Goal: Find specific page/section: Find specific page/section

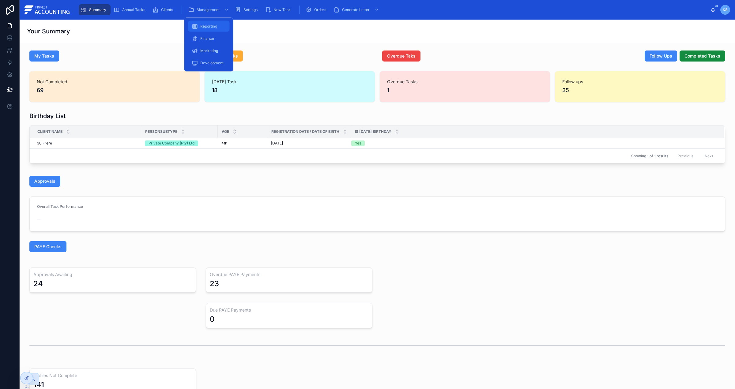
click at [210, 26] on span "Reporting" at bounding box center [208, 26] width 17 height 5
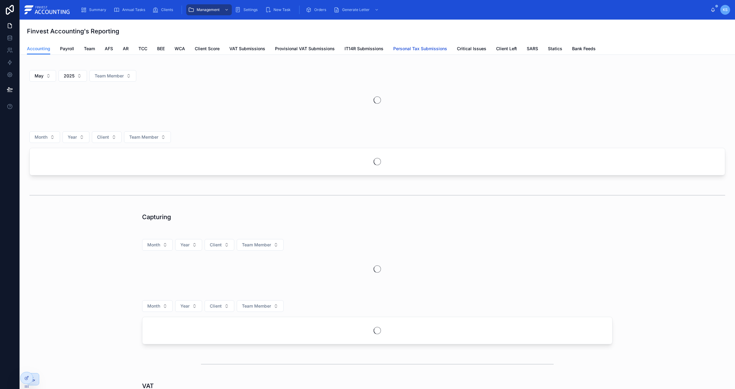
click at [418, 47] on span "Personal Tax Submissions" at bounding box center [420, 49] width 54 height 6
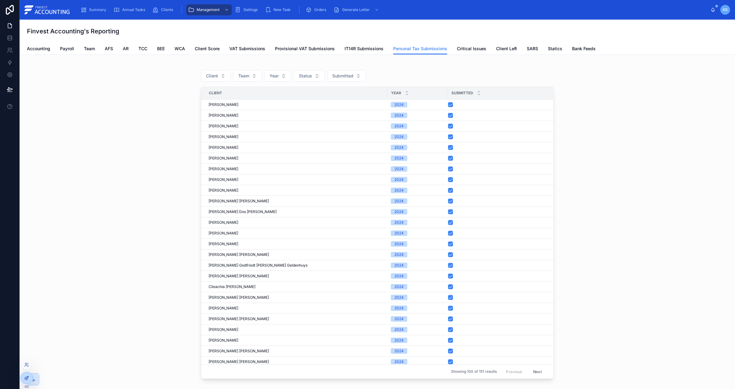
click at [23, 346] on div at bounding box center [27, 379] width 12 height 12
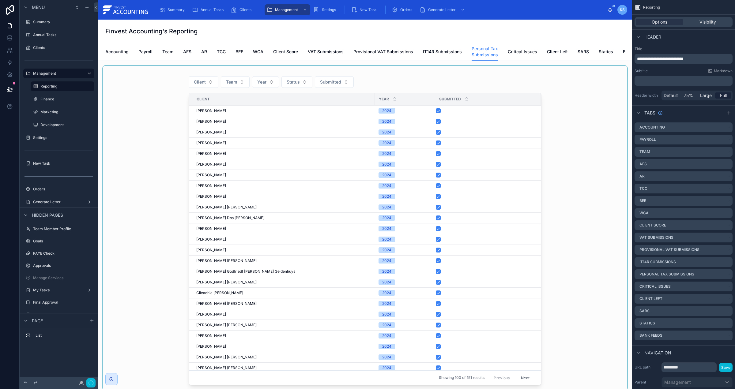
click at [368, 77] on div at bounding box center [365, 228] width 524 height 324
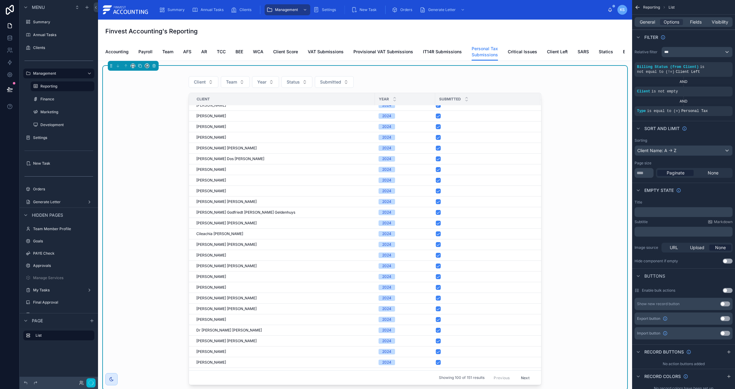
scroll to position [118, 0]
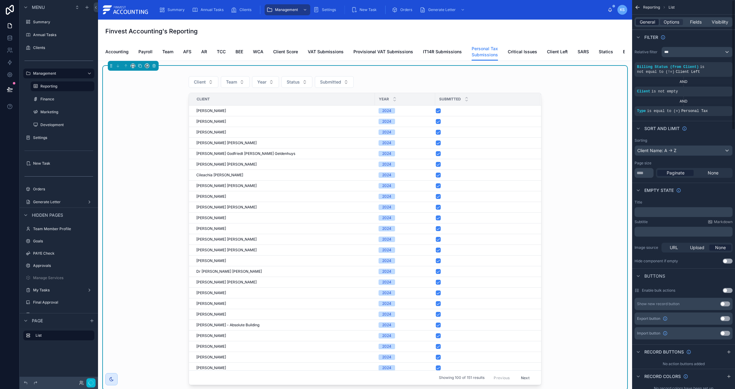
click at [579, 22] on span "General" at bounding box center [647, 22] width 15 height 6
